Goal: Navigation & Orientation: Find specific page/section

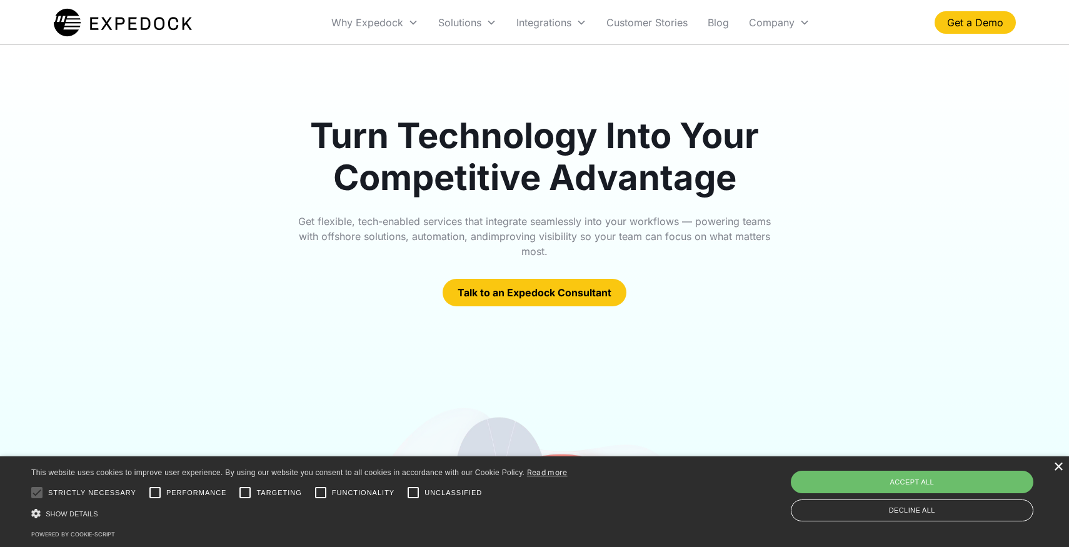
click at [1055, 471] on div "×" at bounding box center [1057, 466] width 9 height 9
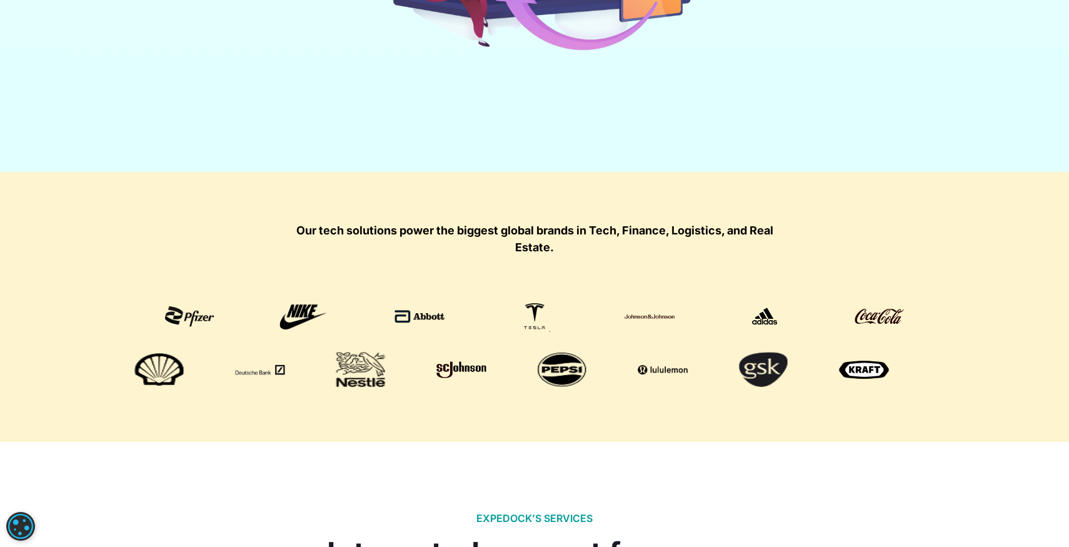
scroll to position [702, 0]
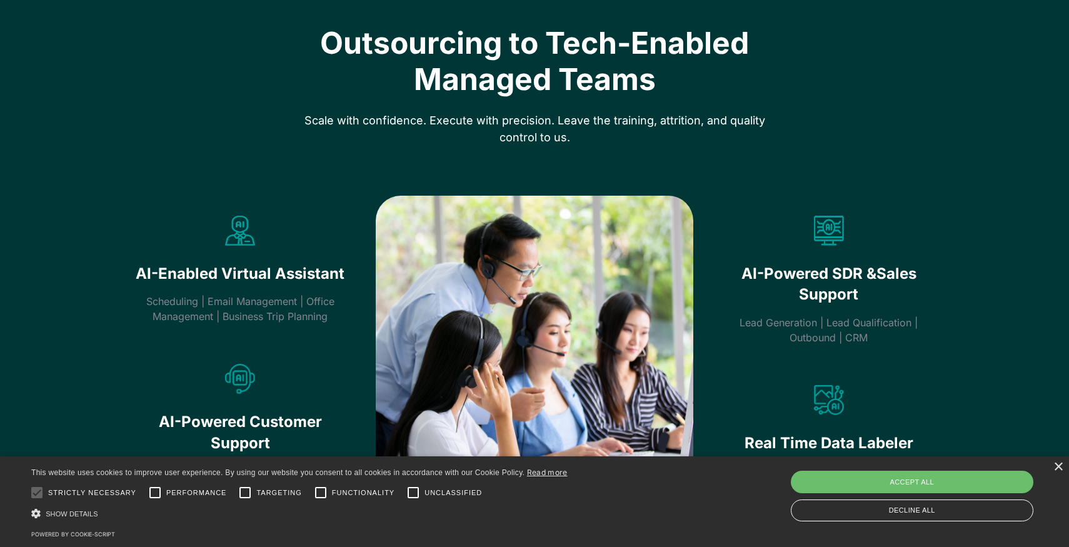
scroll to position [717, 0]
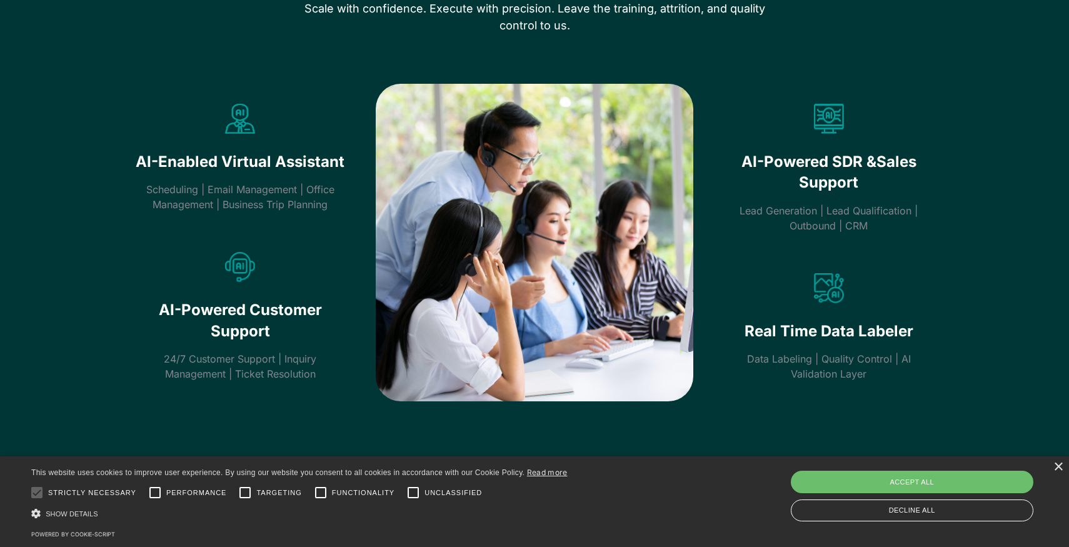
drag, startPoint x: 242, startPoint y: 123, endPoint x: 253, endPoint y: 265, distance: 142.3
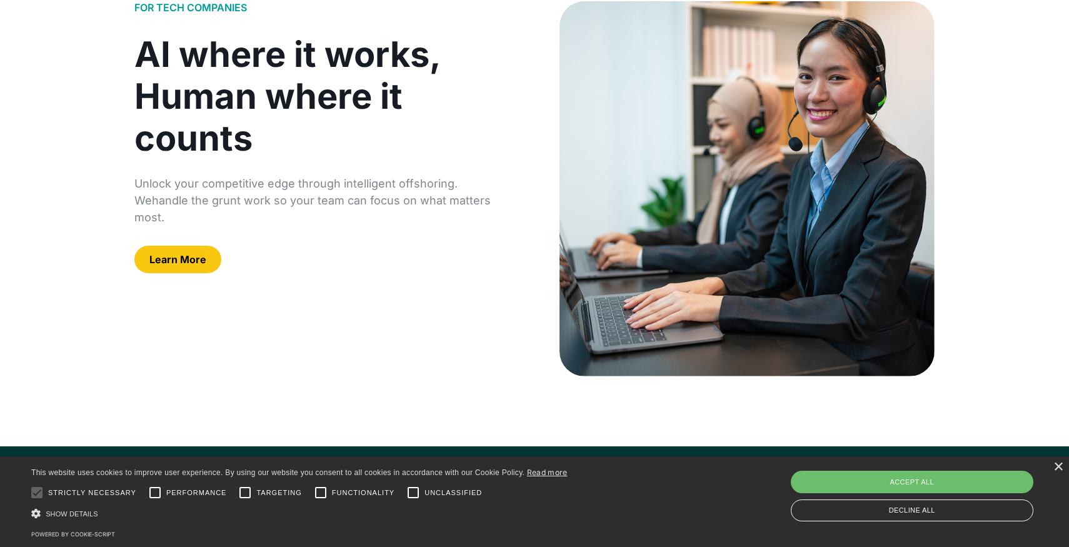
scroll to position [0, 0]
